Goal: Task Accomplishment & Management: Manage account settings

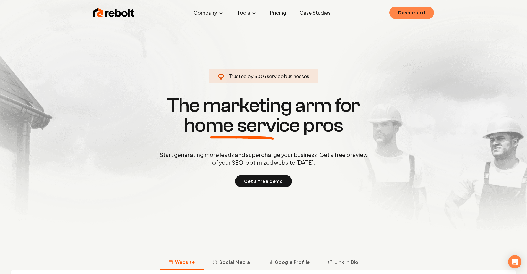
click at [393, 16] on link "Dashboard" at bounding box center [411, 13] width 45 height 12
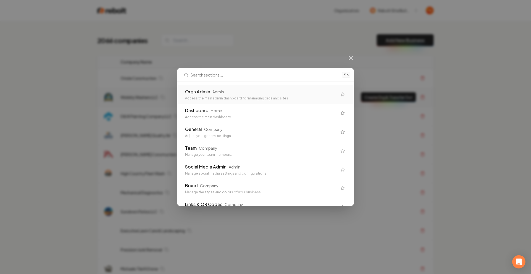
click at [252, 96] on div "Orgs Admin Admin Access the main admin dashboard for managing orgs and sites" at bounding box center [261, 94] width 152 height 12
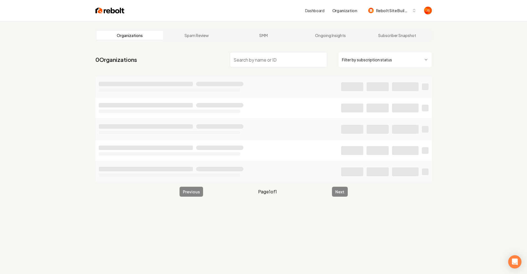
click at [363, 54] on html "Dashboard Organization Rebolt Site Builder Organizations Spam Review SMM Ongoin…" at bounding box center [263, 137] width 527 height 274
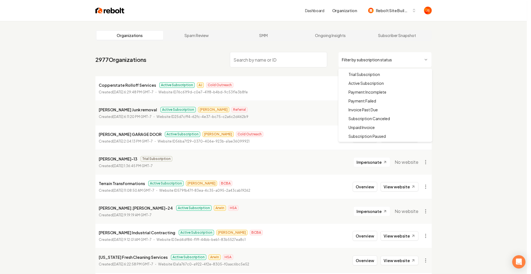
drag, startPoint x: 350, startPoint y: 80, endPoint x: 330, endPoint y: 74, distance: 20.7
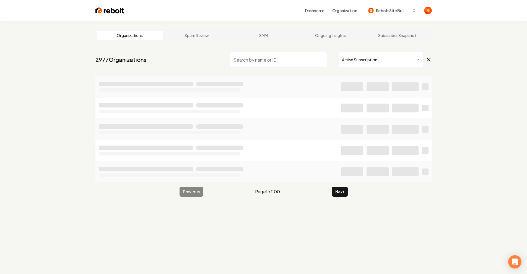
click at [300, 58] on input "search" at bounding box center [278, 59] width 97 height 15
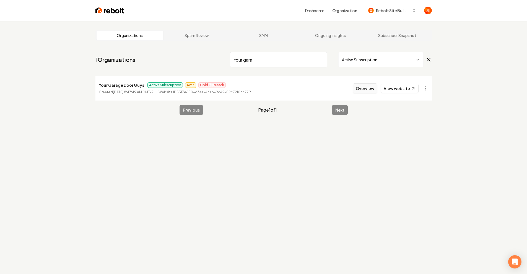
type input "Your gara"
click at [357, 88] on button "Overview" at bounding box center [365, 89] width 25 height 10
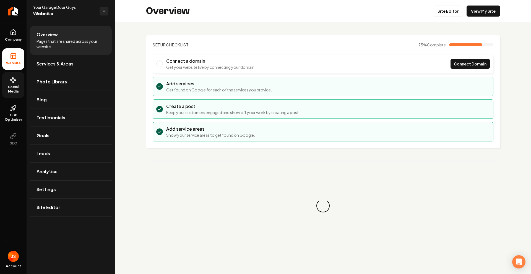
click at [22, 80] on link "Social Media" at bounding box center [13, 85] width 22 height 26
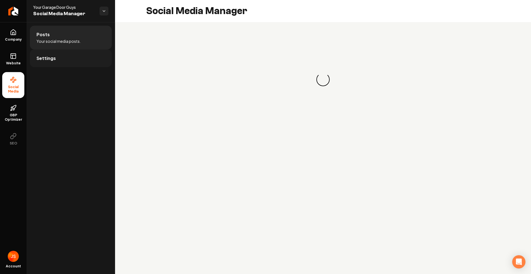
click at [45, 58] on span "Settings" at bounding box center [46, 58] width 19 height 7
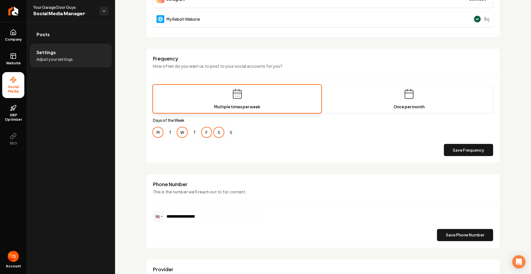
scroll to position [129, 0]
click at [202, 211] on input "**********" at bounding box center [206, 216] width 106 height 11
paste input "Main content area"
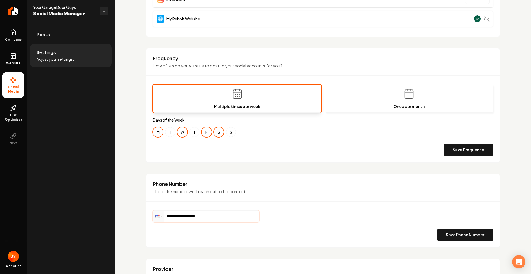
paste input "Main content area"
drag, startPoint x: 206, startPoint y: 220, endPoint x: 177, endPoint y: 218, distance: 29.6
click at [178, 218] on input "**********" at bounding box center [206, 216] width 106 height 11
paste input "**********"
type input "**********"
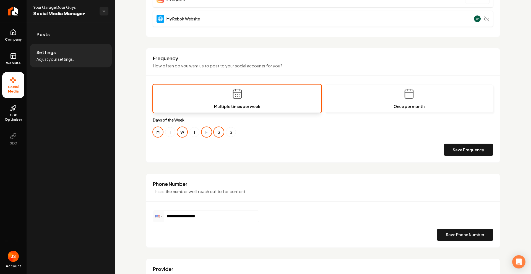
click at [331, 198] on div "Phone Number This is the number we'll reach out to for content." at bounding box center [322, 191] width 353 height 21
click at [452, 233] on button "Save Phone Number" at bounding box center [465, 235] width 56 height 12
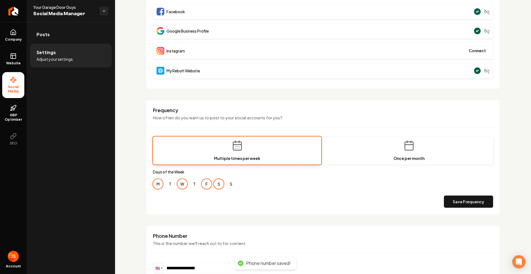
scroll to position [0, 0]
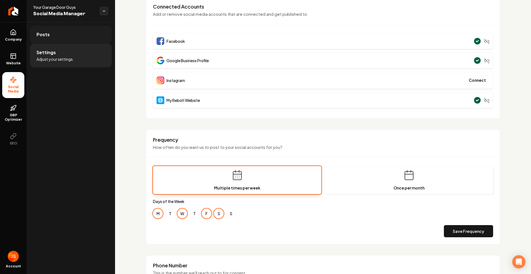
click at [65, 41] on link "Posts" at bounding box center [71, 35] width 82 height 18
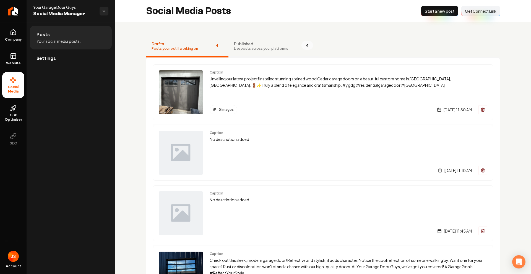
click at [251, 47] on span "Live posts across your platforms" at bounding box center [261, 48] width 54 height 4
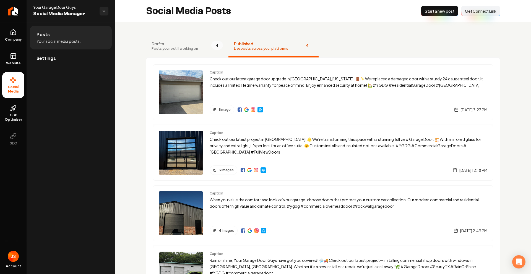
click at [434, 11] on span "Start a new post" at bounding box center [440, 11] width 30 height 6
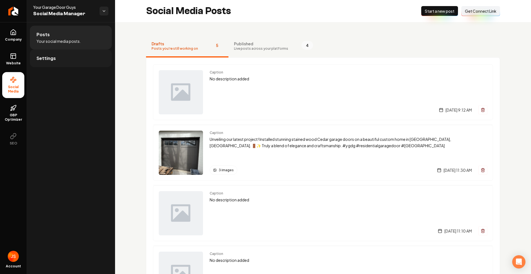
click at [51, 60] on span "Settings" at bounding box center [46, 58] width 19 height 7
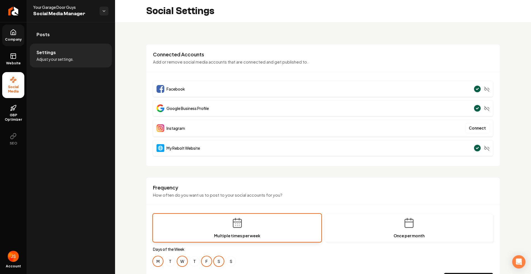
click at [13, 27] on link "Company" at bounding box center [13, 36] width 22 height 22
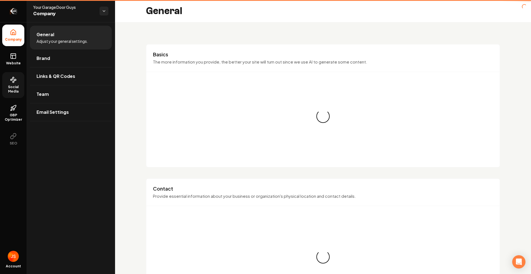
click at [11, 13] on icon "Return to dashboard" at bounding box center [13, 11] width 9 height 9
